Goal: Task Accomplishment & Management: Use online tool/utility

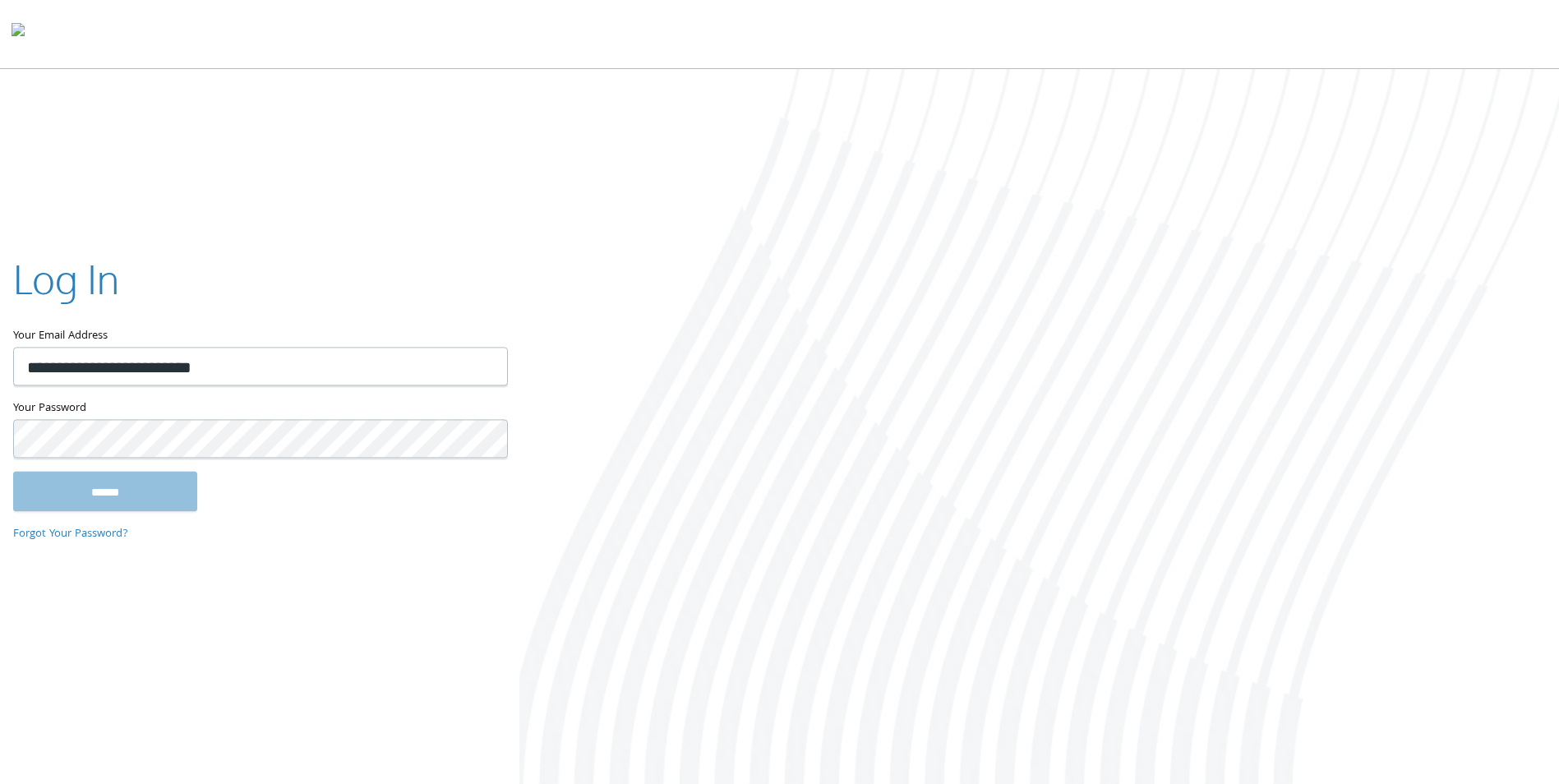
type input "**********"
click at [13, 472] on input "******" at bounding box center [105, 492] width 184 height 40
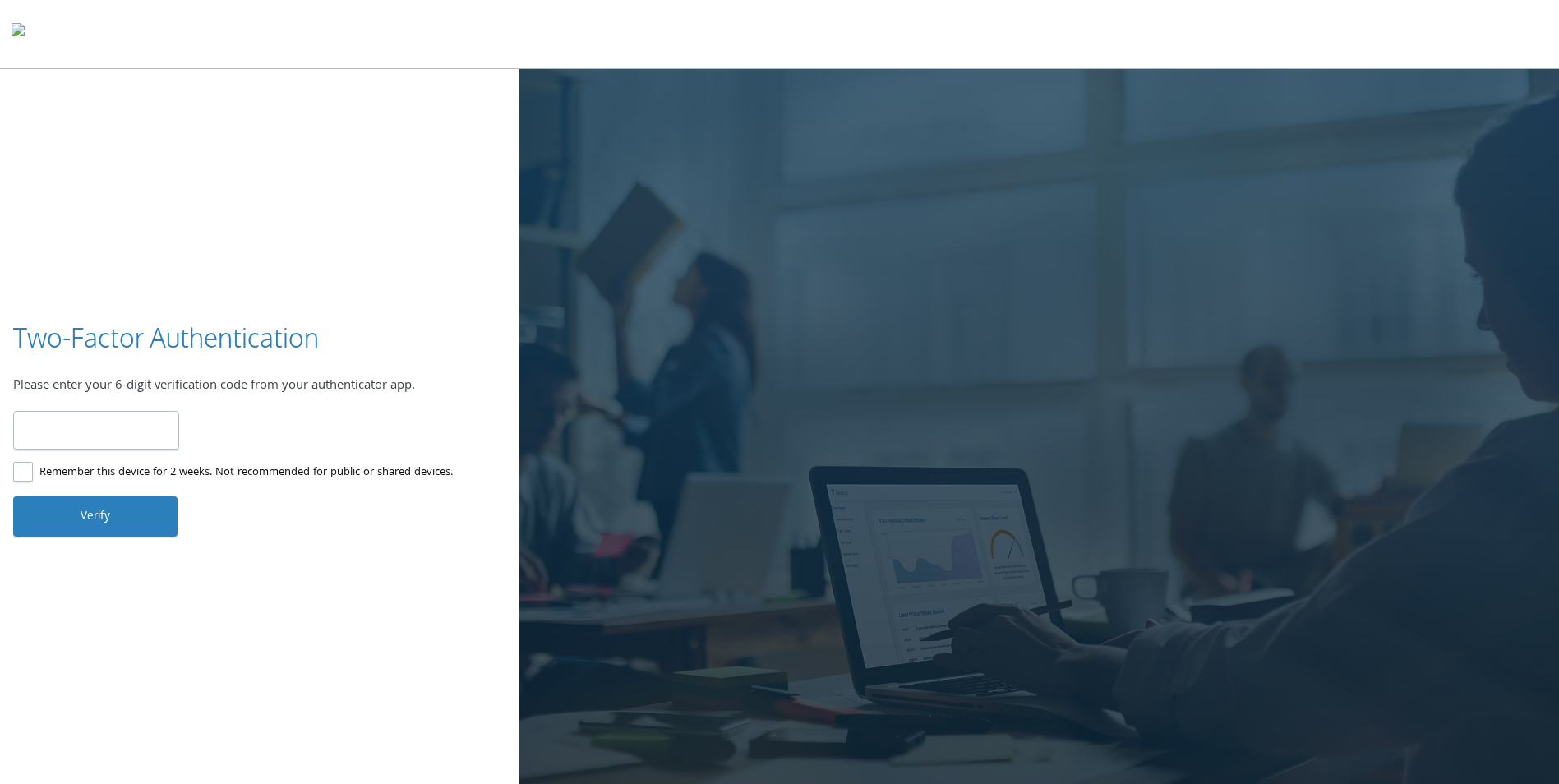
click at [100, 435] on input "number" at bounding box center [96, 430] width 166 height 39
type input "******"
